Goal: Information Seeking & Learning: Learn about a topic

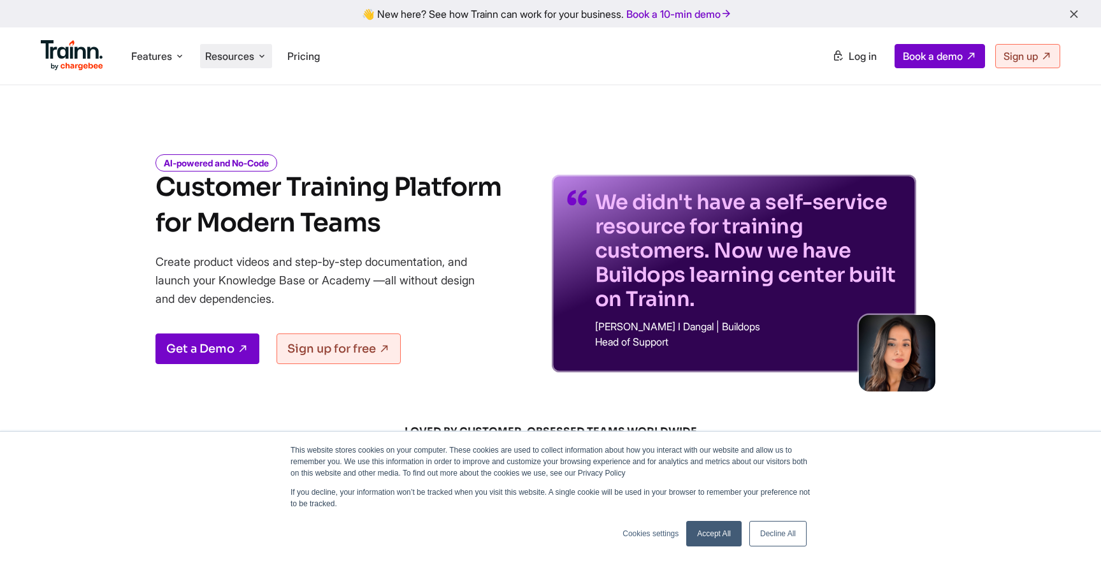
click at [227, 54] on span "Resources" at bounding box center [229, 56] width 49 height 14
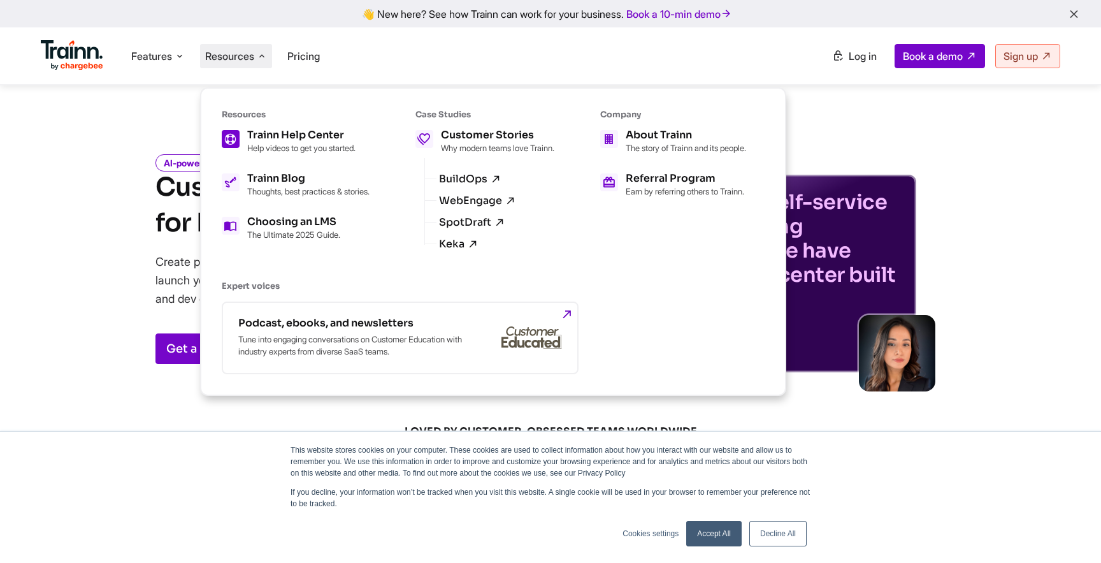
click at [312, 144] on p "Help videos to get you started." at bounding box center [301, 148] width 108 height 10
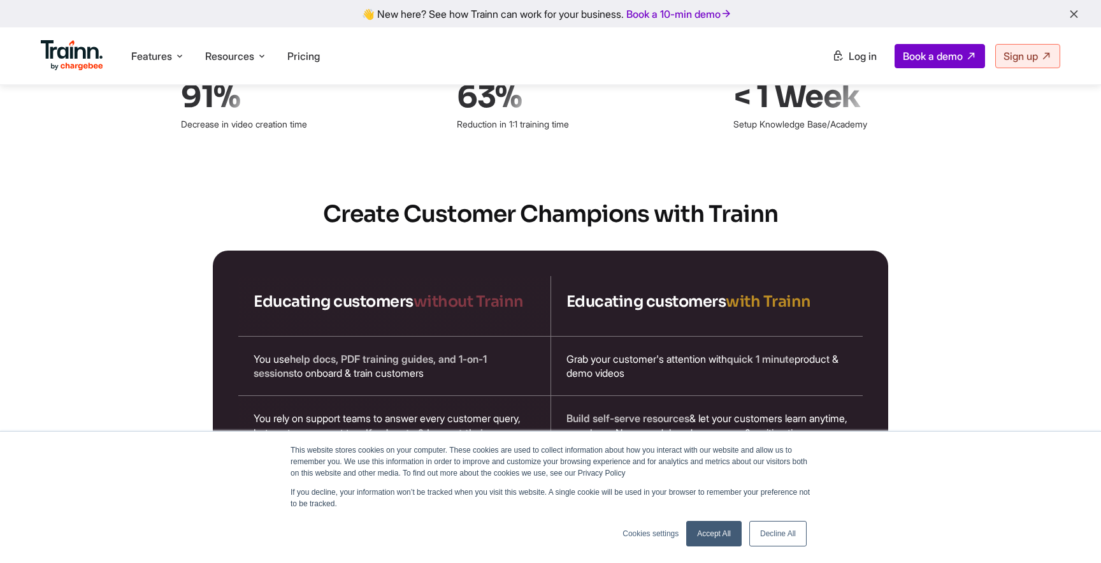
scroll to position [2000, 0]
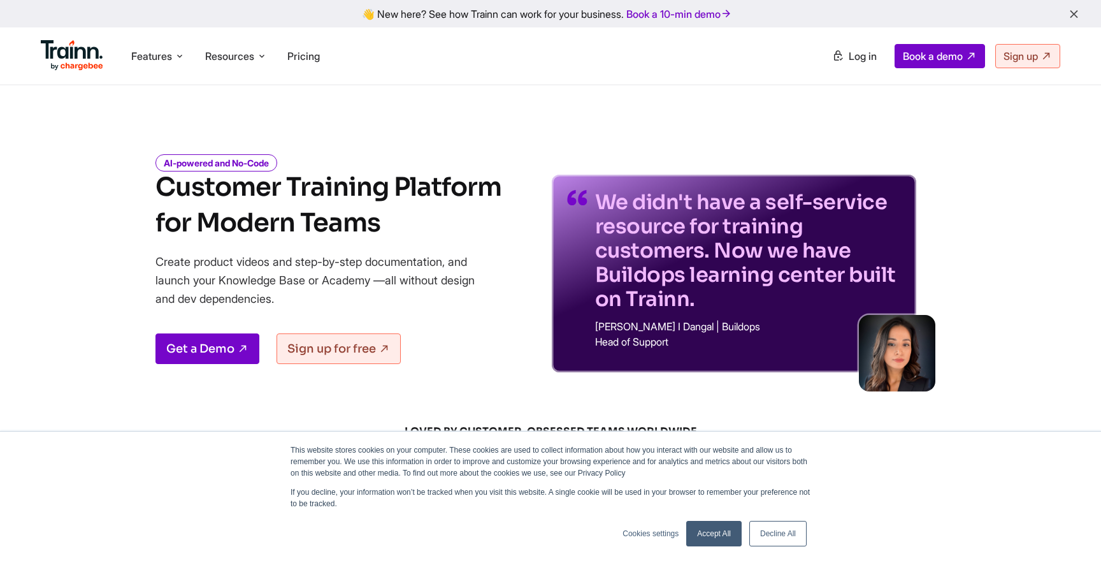
click at [721, 534] on link "Accept All" at bounding box center [713, 533] width 55 height 25
